Goal: Task Accomplishment & Management: Manage account settings

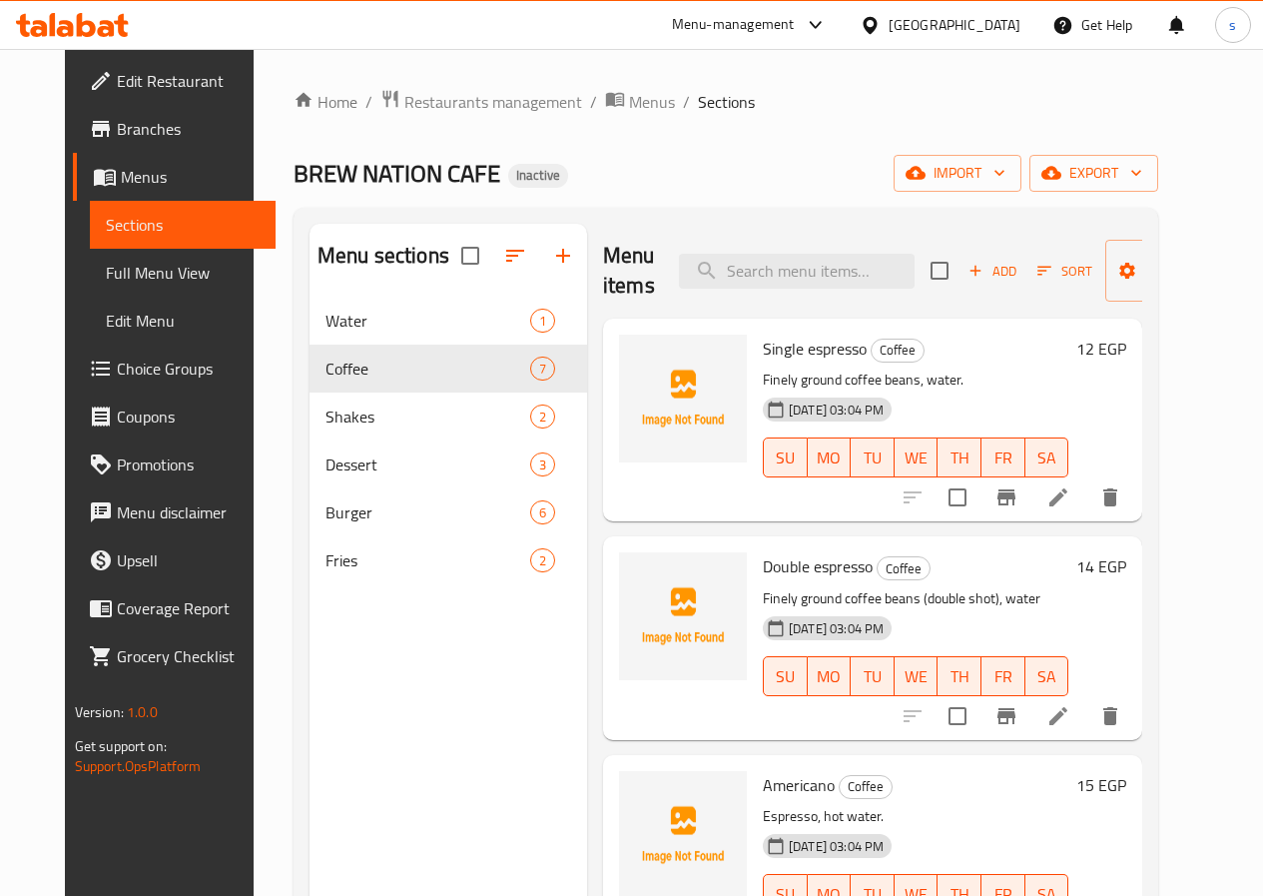
click at [117, 82] on span "Edit Restaurant" at bounding box center [188, 81] width 143 height 24
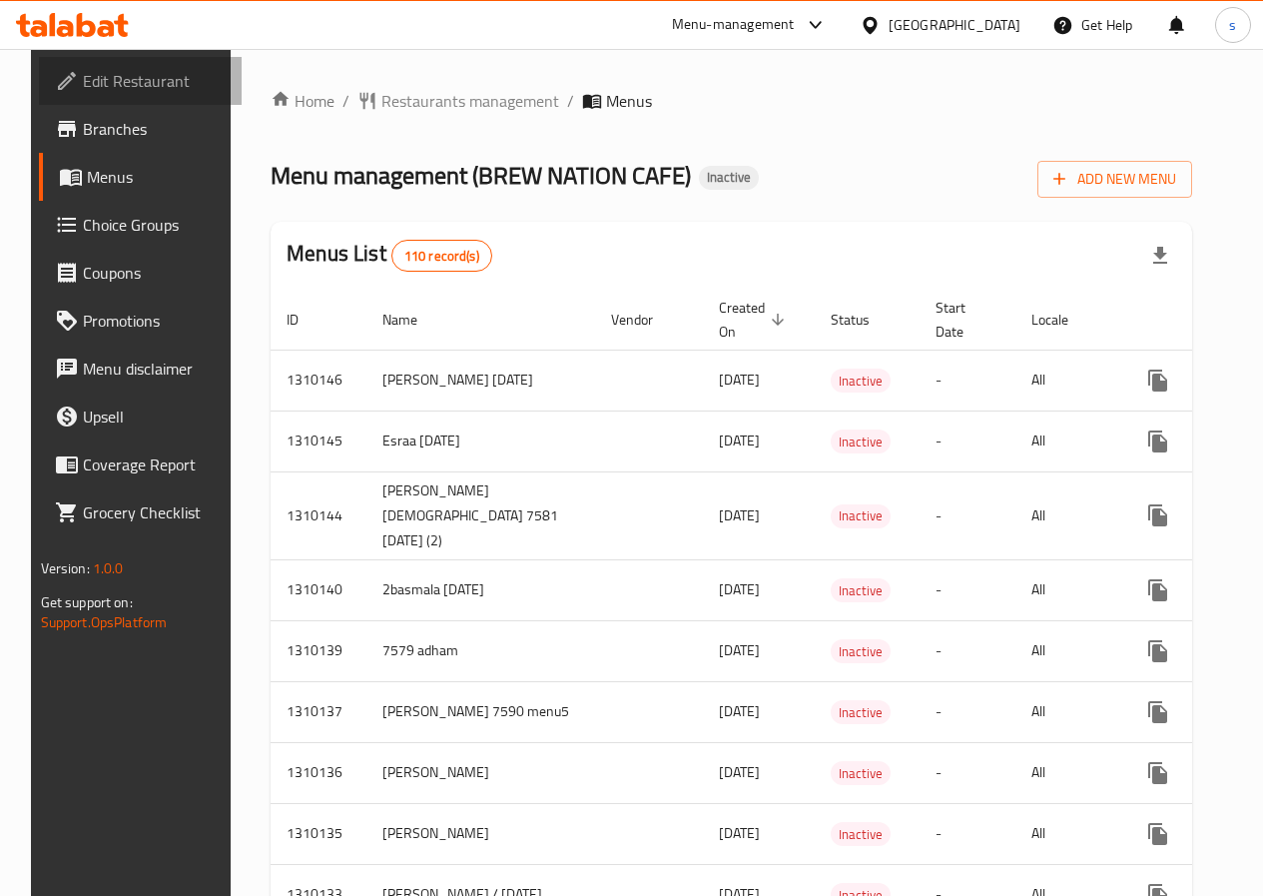
click at [114, 69] on span "Edit Restaurant" at bounding box center [154, 81] width 143 height 24
